Goal: Information Seeking & Learning: Learn about a topic

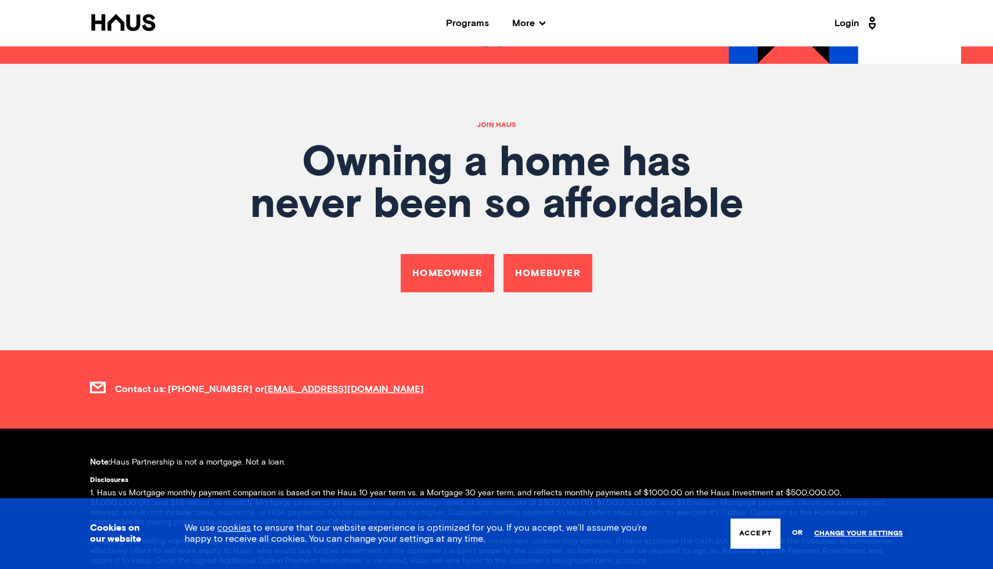
scroll to position [4185, 0]
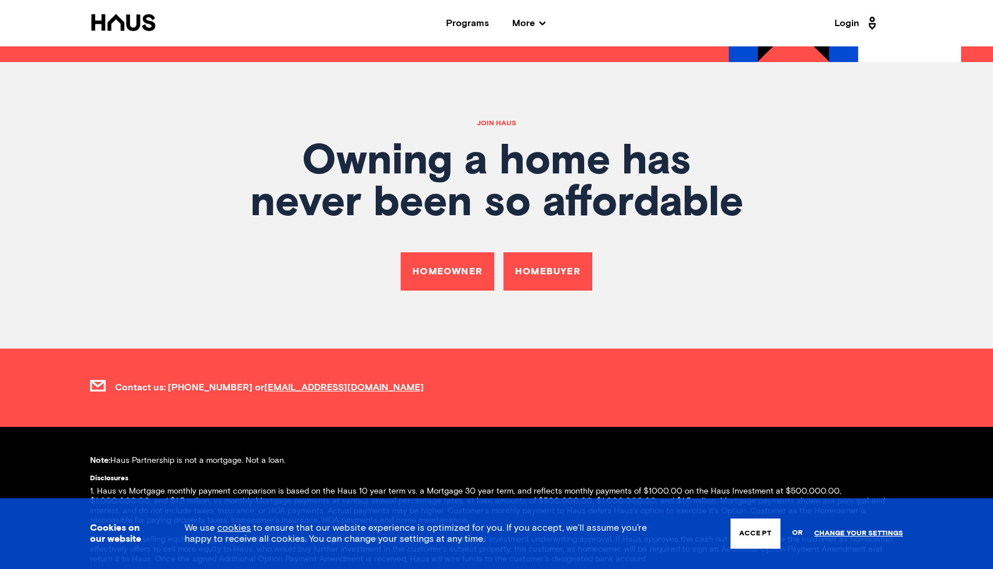
click at [527, 27] on span "More" at bounding box center [528, 23] width 33 height 9
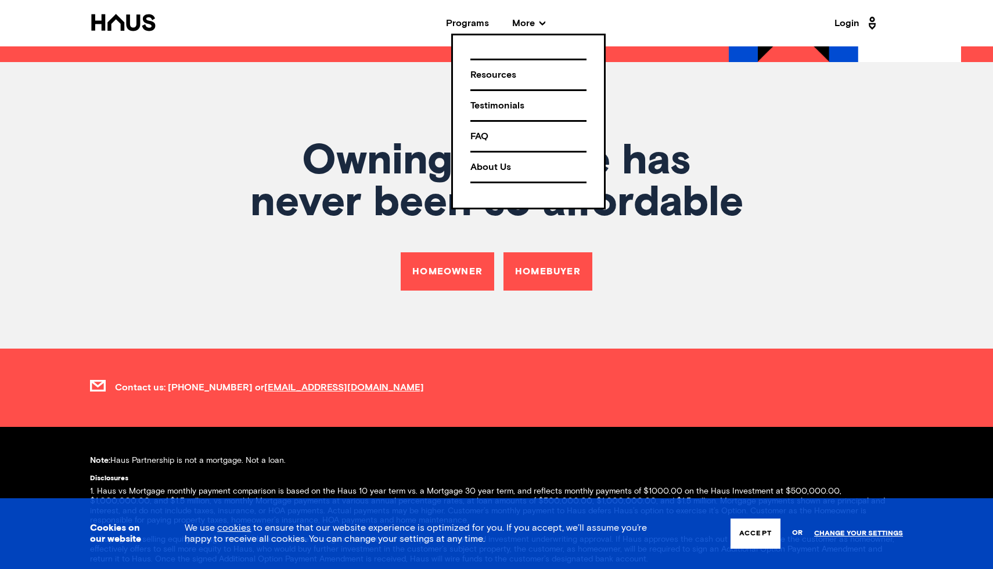
click at [491, 171] on div "About Us" at bounding box center [528, 167] width 116 height 20
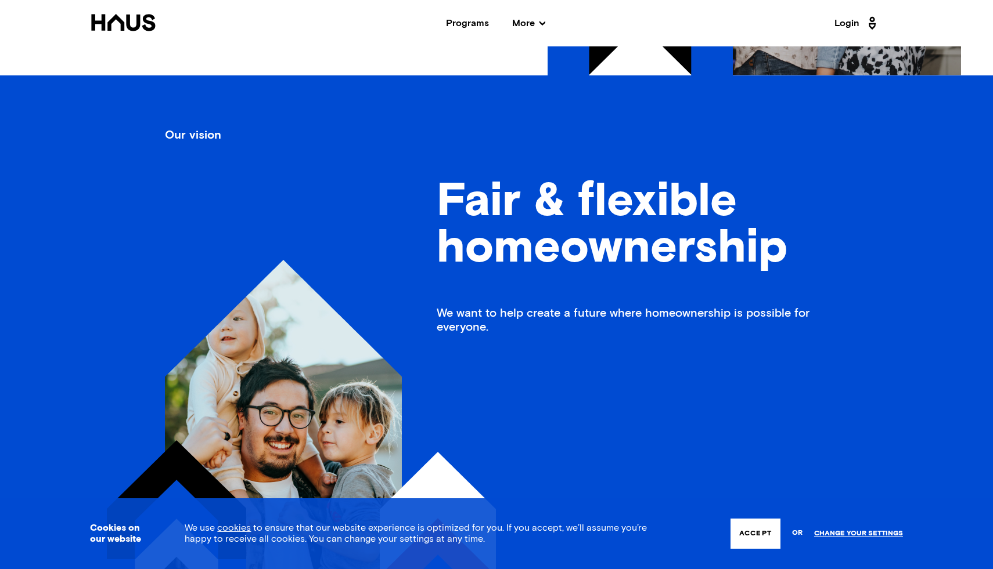
scroll to position [497, 0]
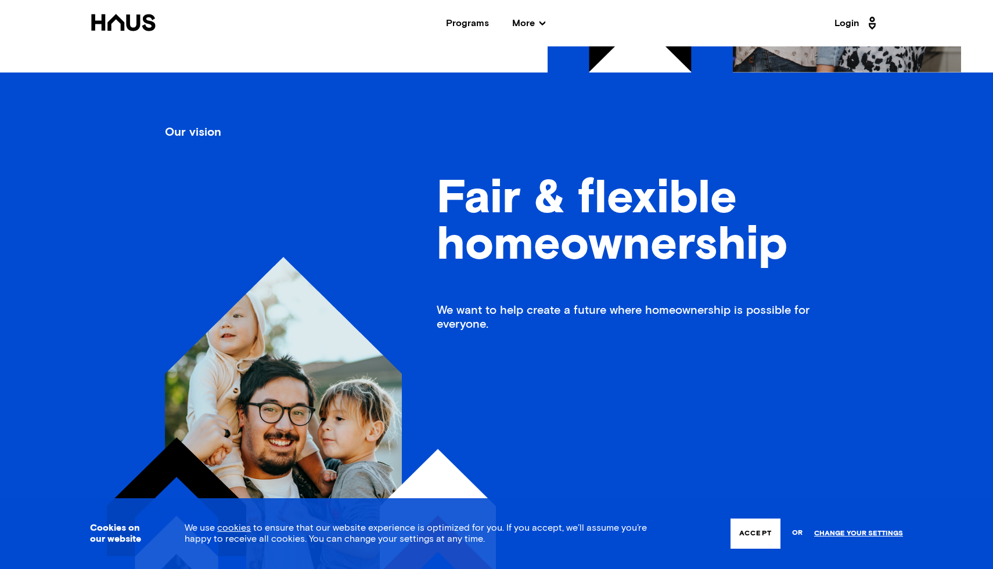
click at [459, 28] on div "Programs" at bounding box center [467, 23] width 43 height 9
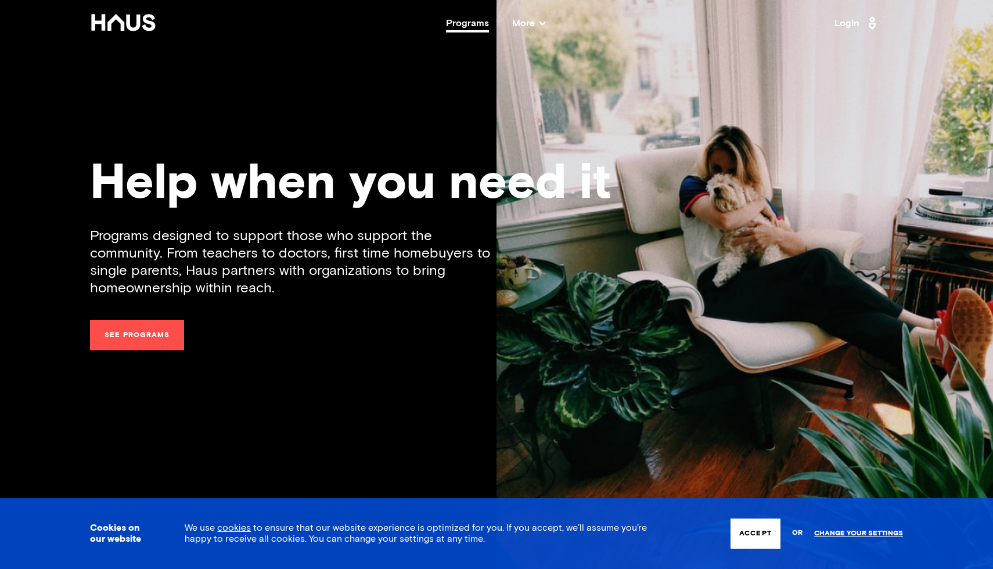
click at [458, 27] on div "Programs" at bounding box center [467, 23] width 43 height 9
click at [513, 25] on span "More" at bounding box center [528, 23] width 33 height 9
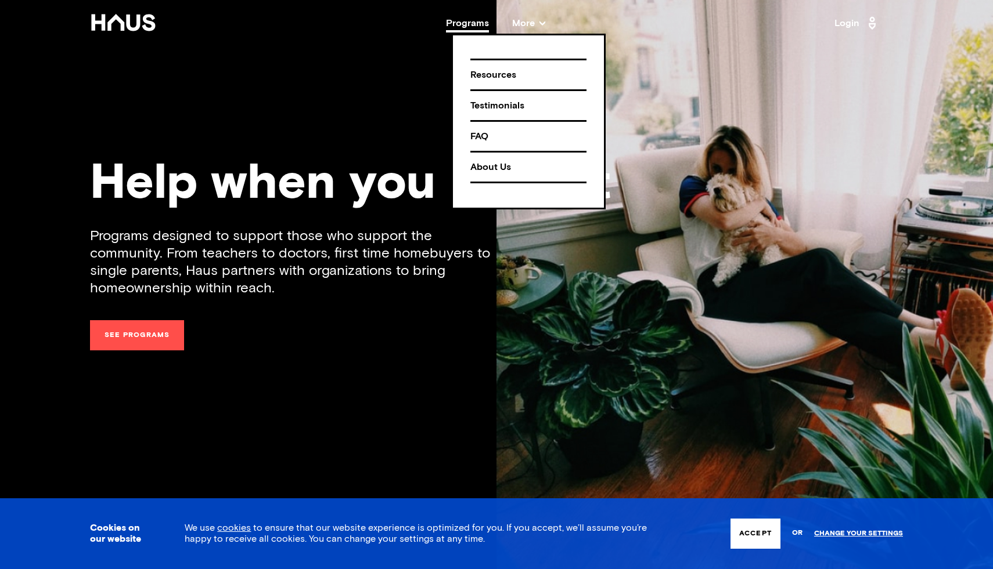
click at [484, 136] on div "FAQ" at bounding box center [528, 137] width 116 height 20
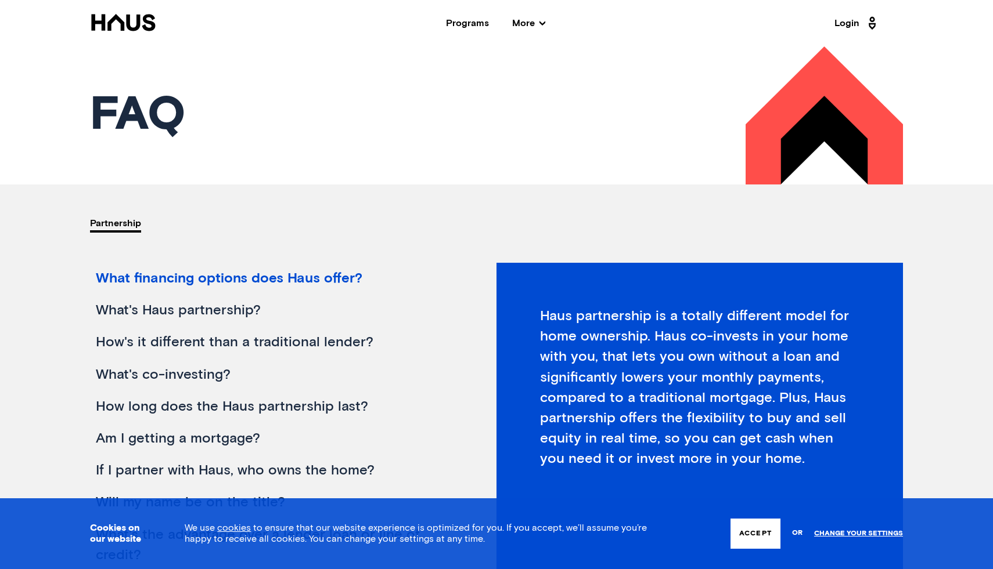
click at [294, 279] on div "What financing options does Haus offer?" at bounding box center [273, 279] width 366 height 32
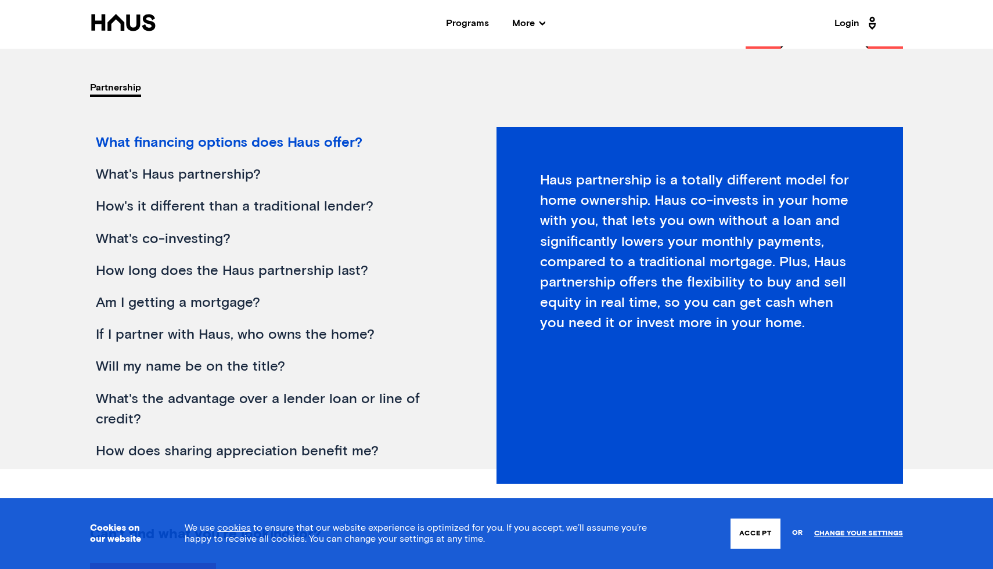
scroll to position [97, 0]
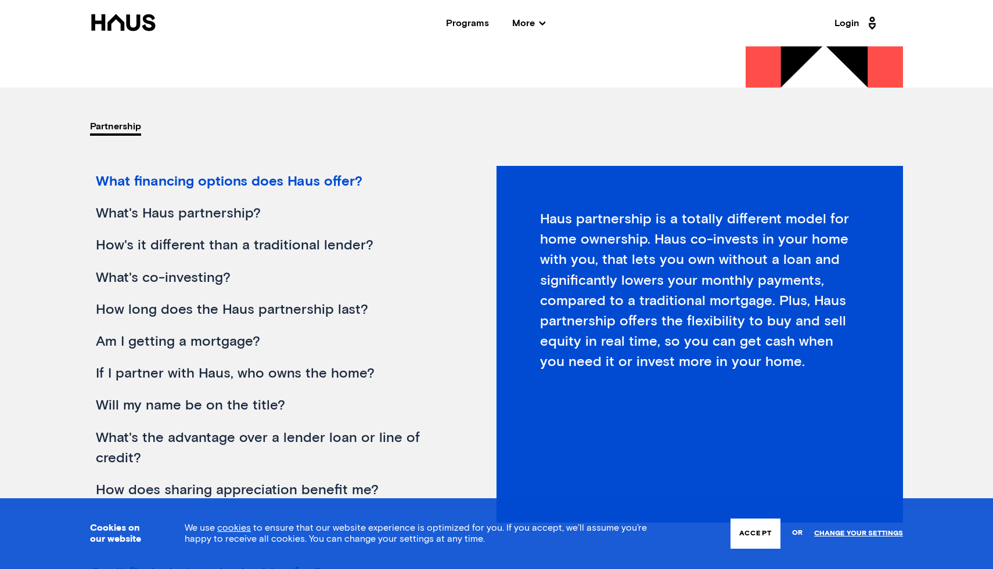
click at [144, 212] on div "What's Haus partnership?" at bounding box center [273, 214] width 366 height 32
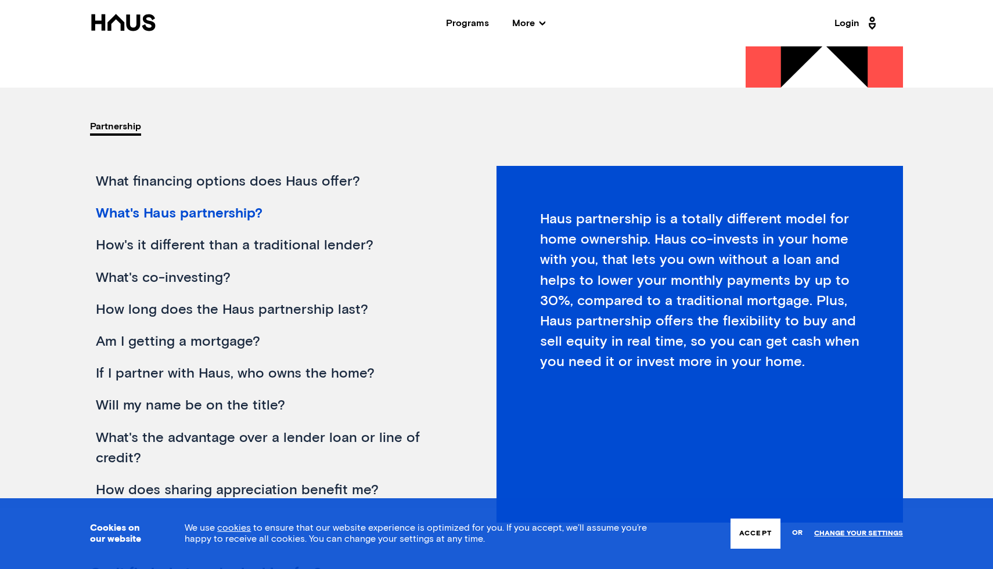
click at [201, 207] on div "What's Haus partnership?" at bounding box center [273, 214] width 366 height 32
click at [203, 181] on div "What financing options does Haus offer?" at bounding box center [273, 182] width 366 height 32
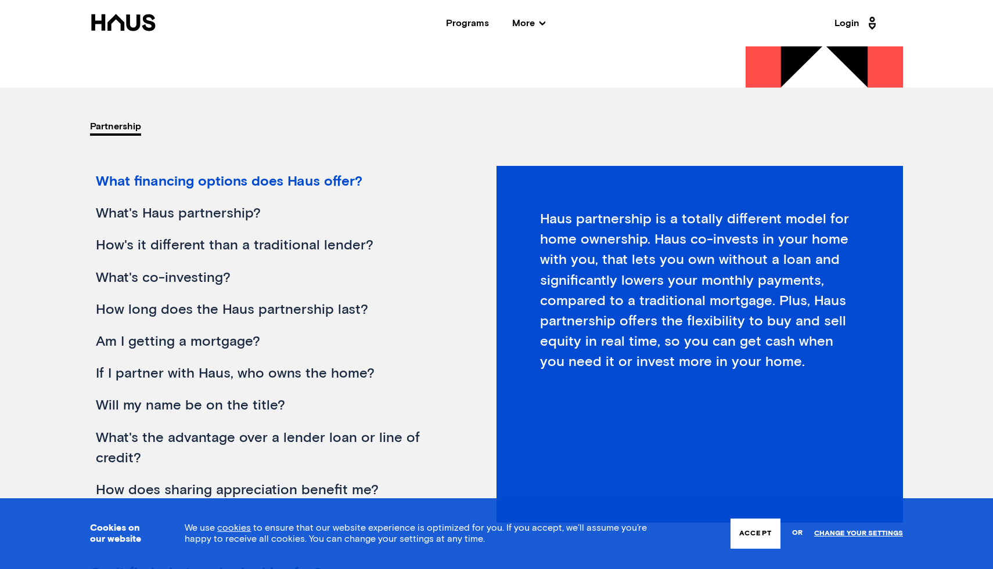
click at [198, 216] on div "What's Haus partnership?" at bounding box center [273, 214] width 366 height 32
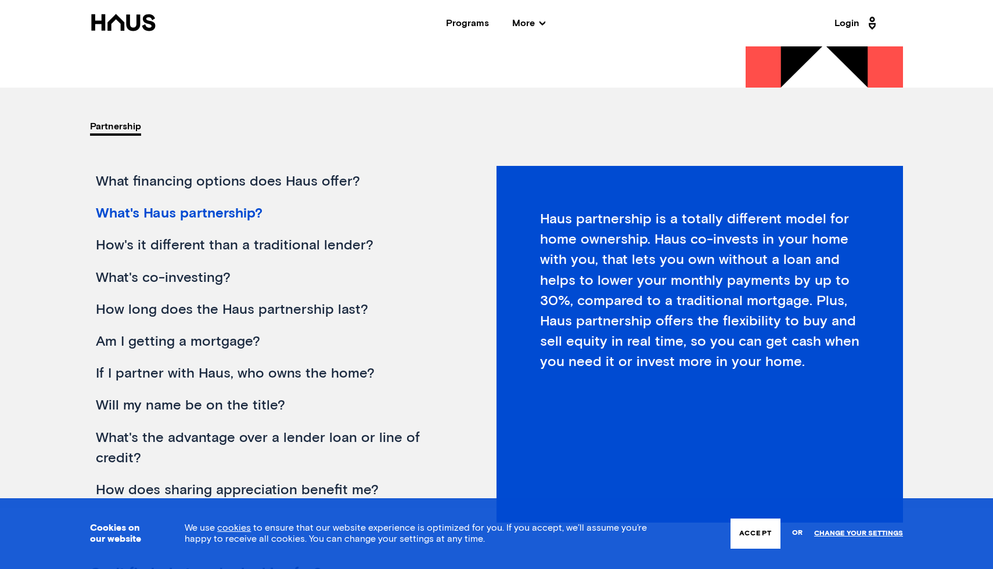
click at [157, 247] on div "How's it different than a traditional lender?" at bounding box center [273, 246] width 366 height 32
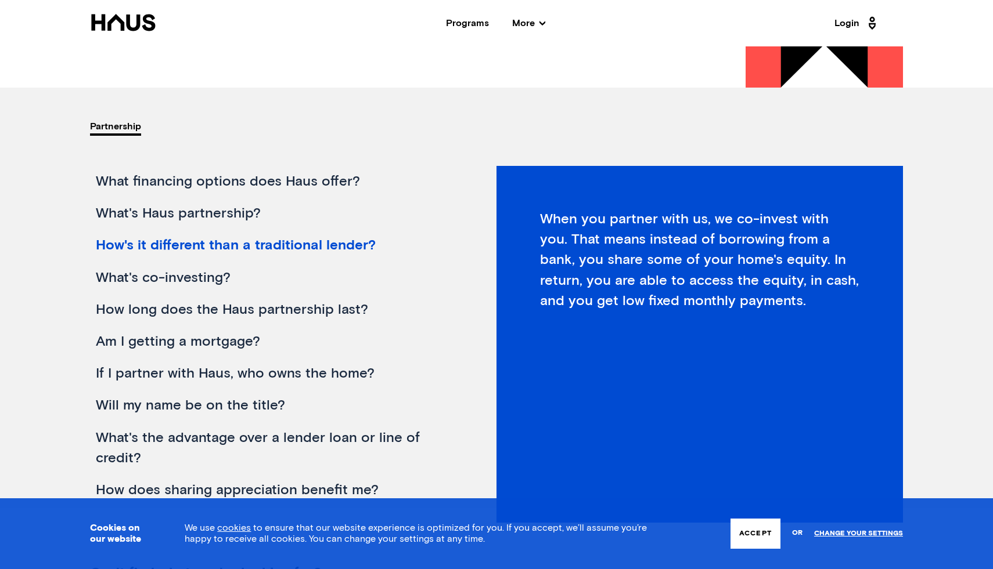
click at [165, 272] on div "What's co-investing?" at bounding box center [273, 278] width 366 height 32
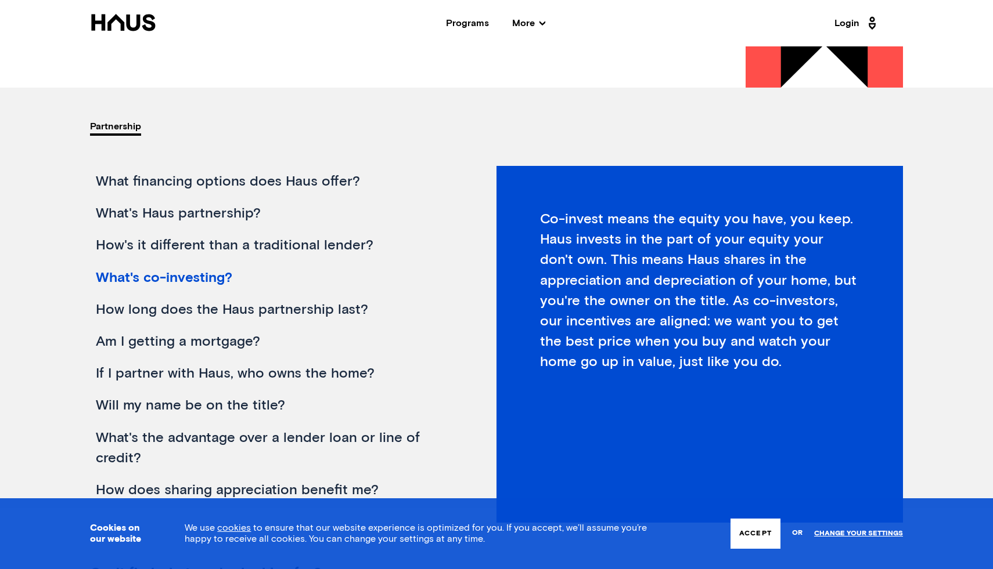
click at [147, 301] on div "How long does the Haus partnership last?" at bounding box center [273, 310] width 366 height 32
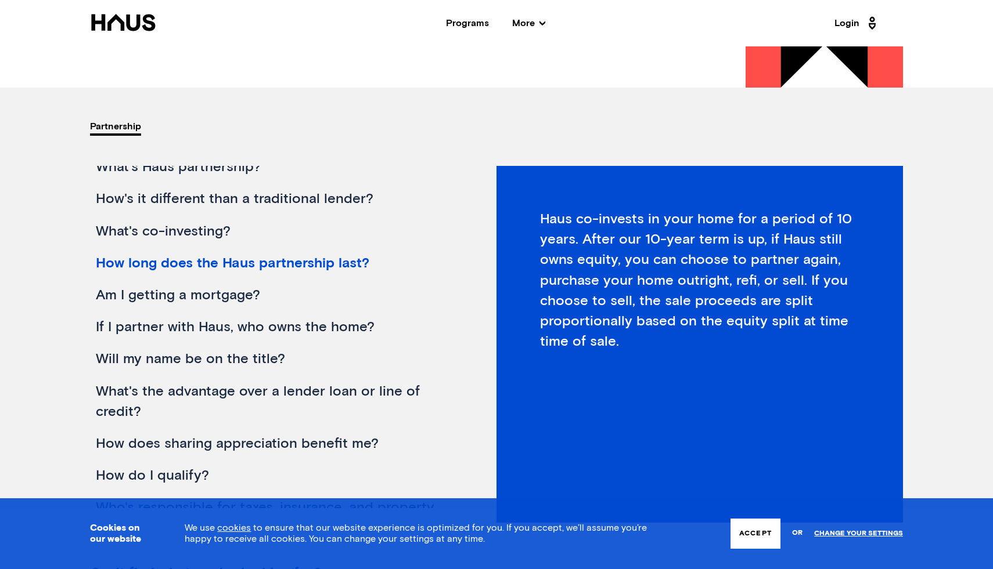
scroll to position [47, 0]
click at [146, 294] on div "Am I getting a mortgage?" at bounding box center [273, 295] width 366 height 32
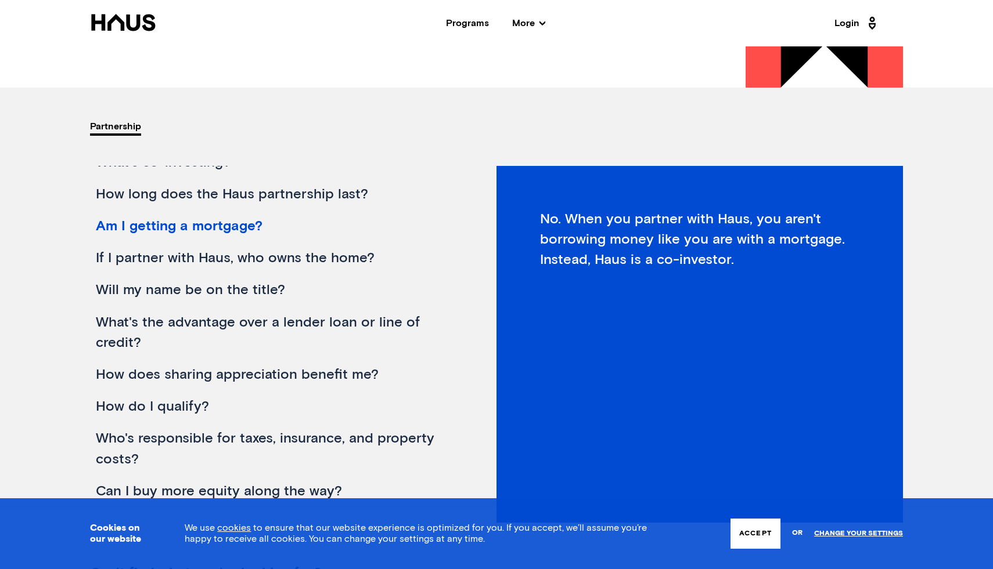
scroll to position [116, 0]
click at [164, 249] on div "If I partner with Haus, who owns the home?" at bounding box center [273, 258] width 366 height 32
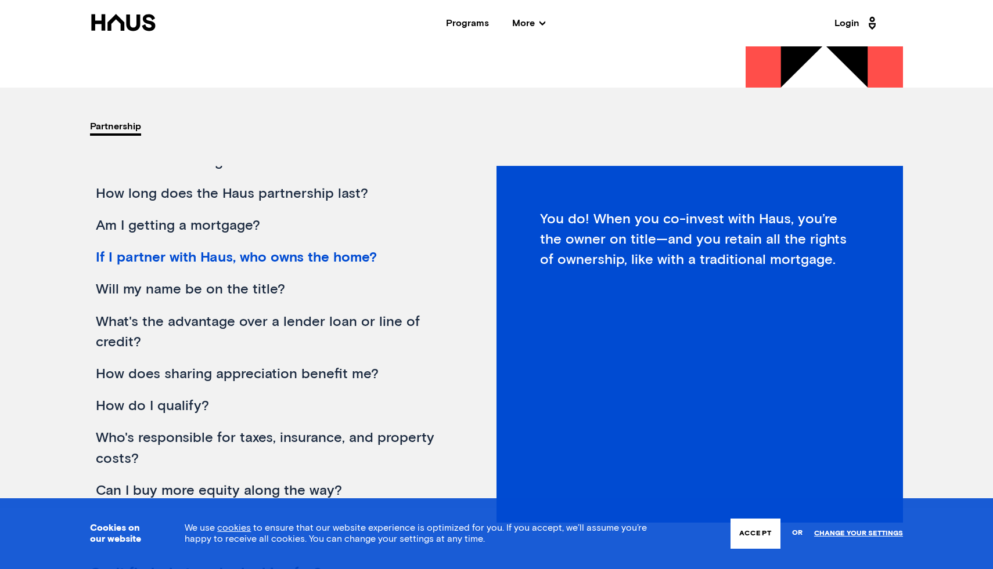
click at [166, 288] on div "Will my name be on the title?" at bounding box center [273, 290] width 366 height 32
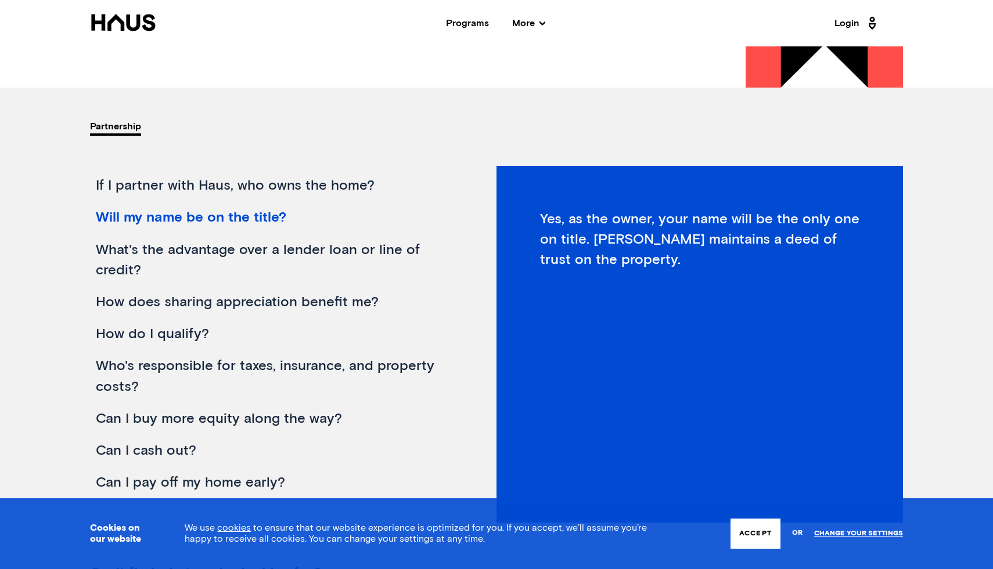
scroll to position [190, 0]
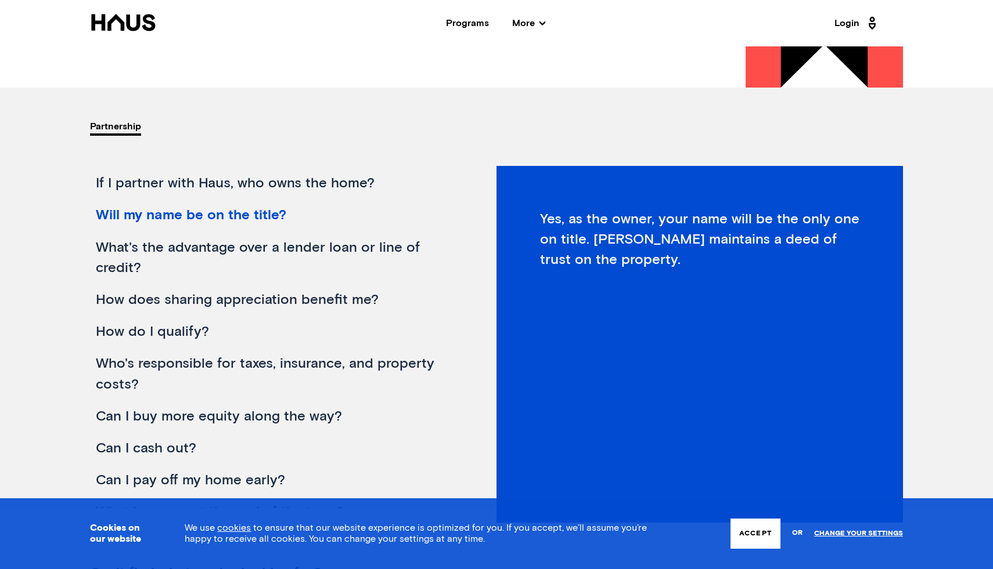
click at [175, 248] on div "What's the advantage over a lender loan or line of credit?" at bounding box center [273, 258] width 366 height 52
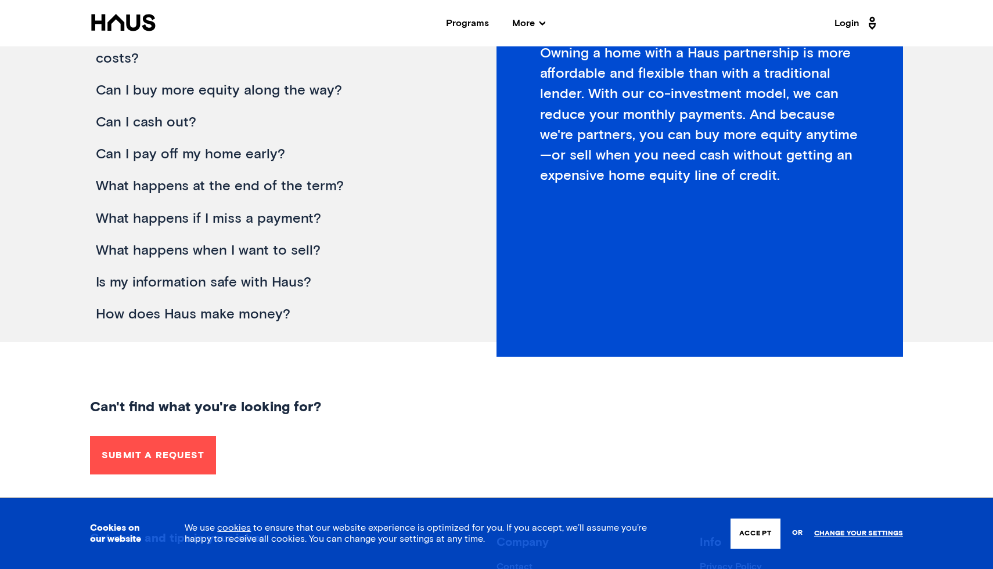
scroll to position [265, 0]
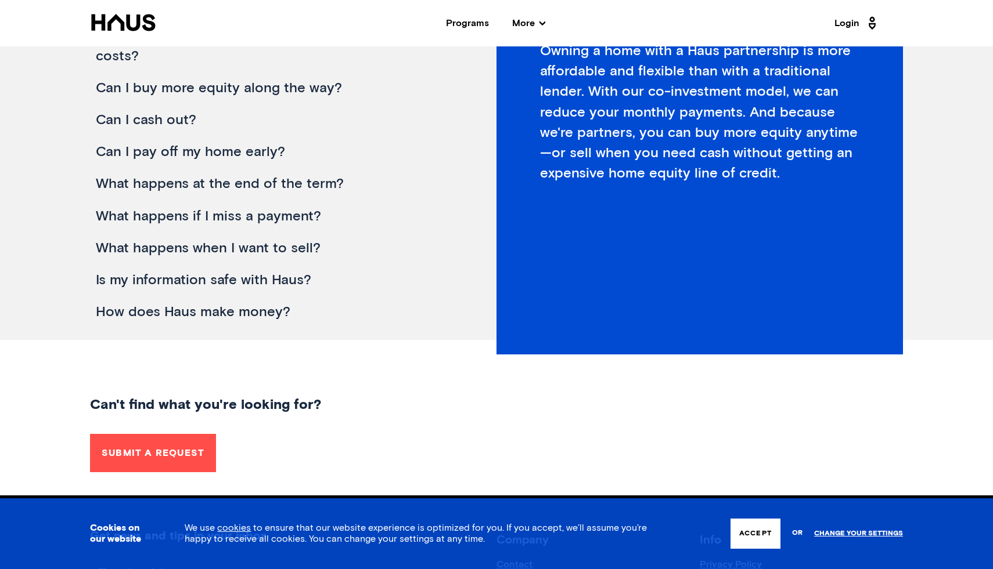
click at [230, 317] on div "How does Haus make money?" at bounding box center [273, 313] width 366 height 32
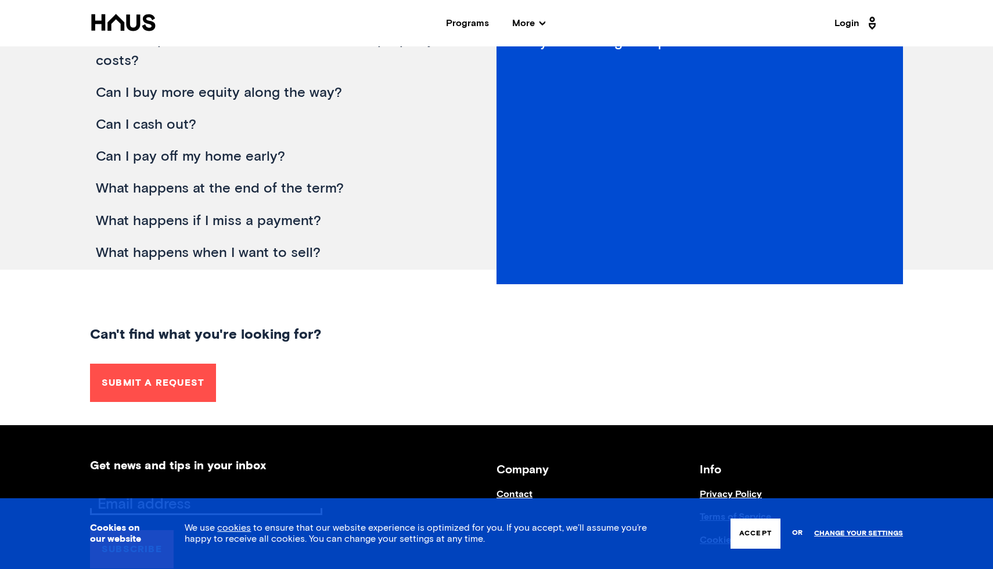
scroll to position [0, 0]
